Goal: Book appointment/travel/reservation

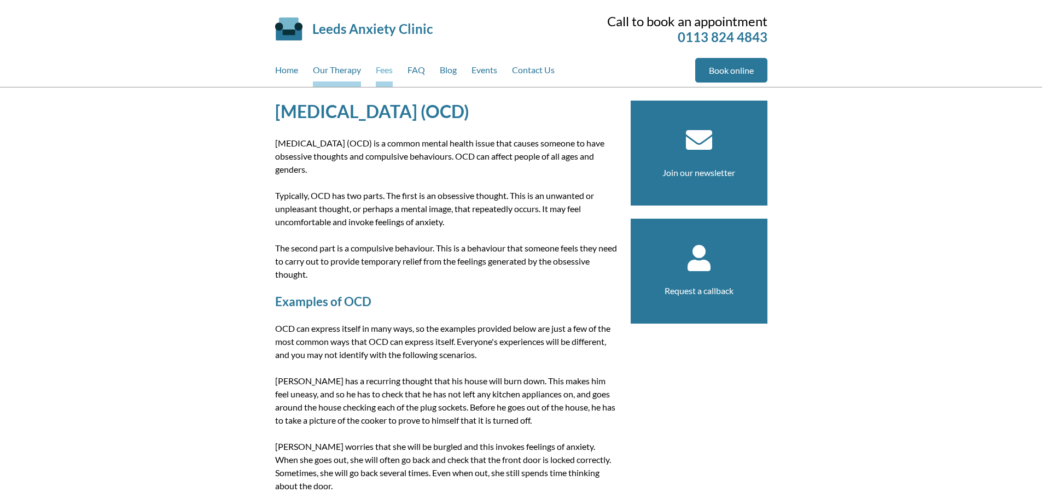
click at [389, 69] on link "Fees" at bounding box center [384, 72] width 17 height 29
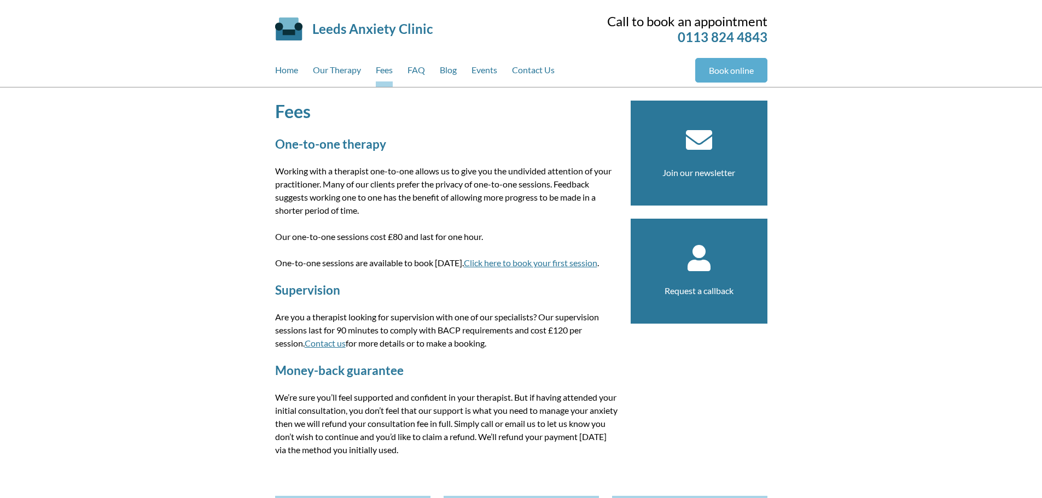
click at [717, 64] on link "Book online" at bounding box center [731, 70] width 72 height 25
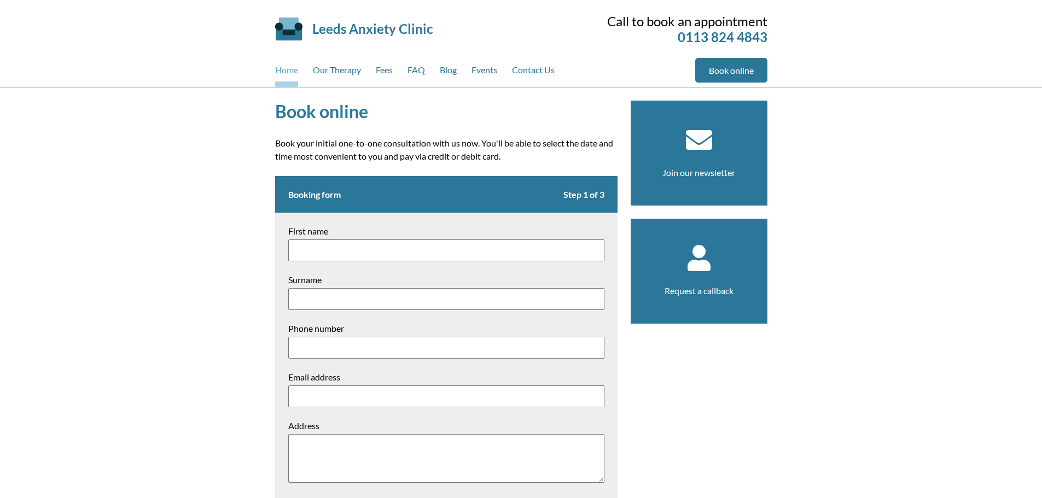
click at [292, 72] on link "Home" at bounding box center [286, 72] width 23 height 29
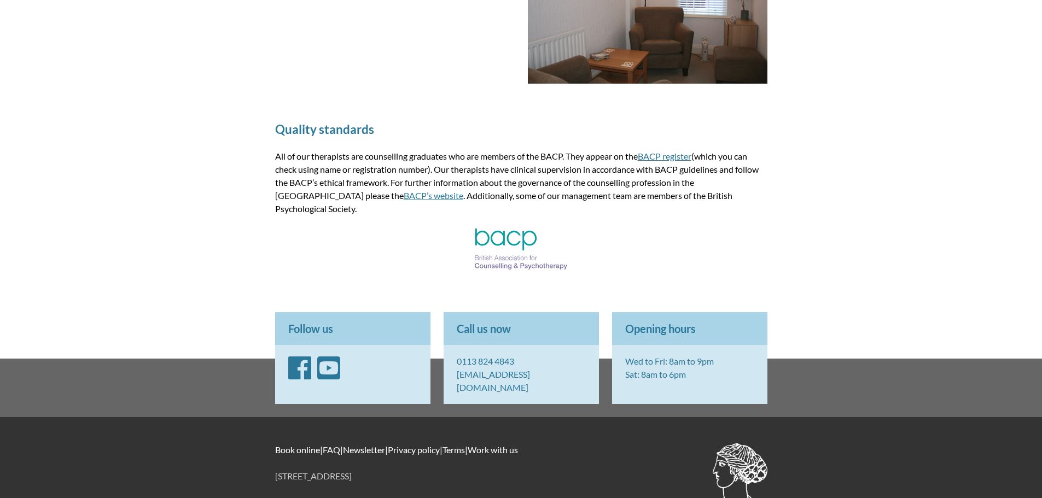
scroll to position [1424, 0]
